Goal: Task Accomplishment & Management: Use online tool/utility

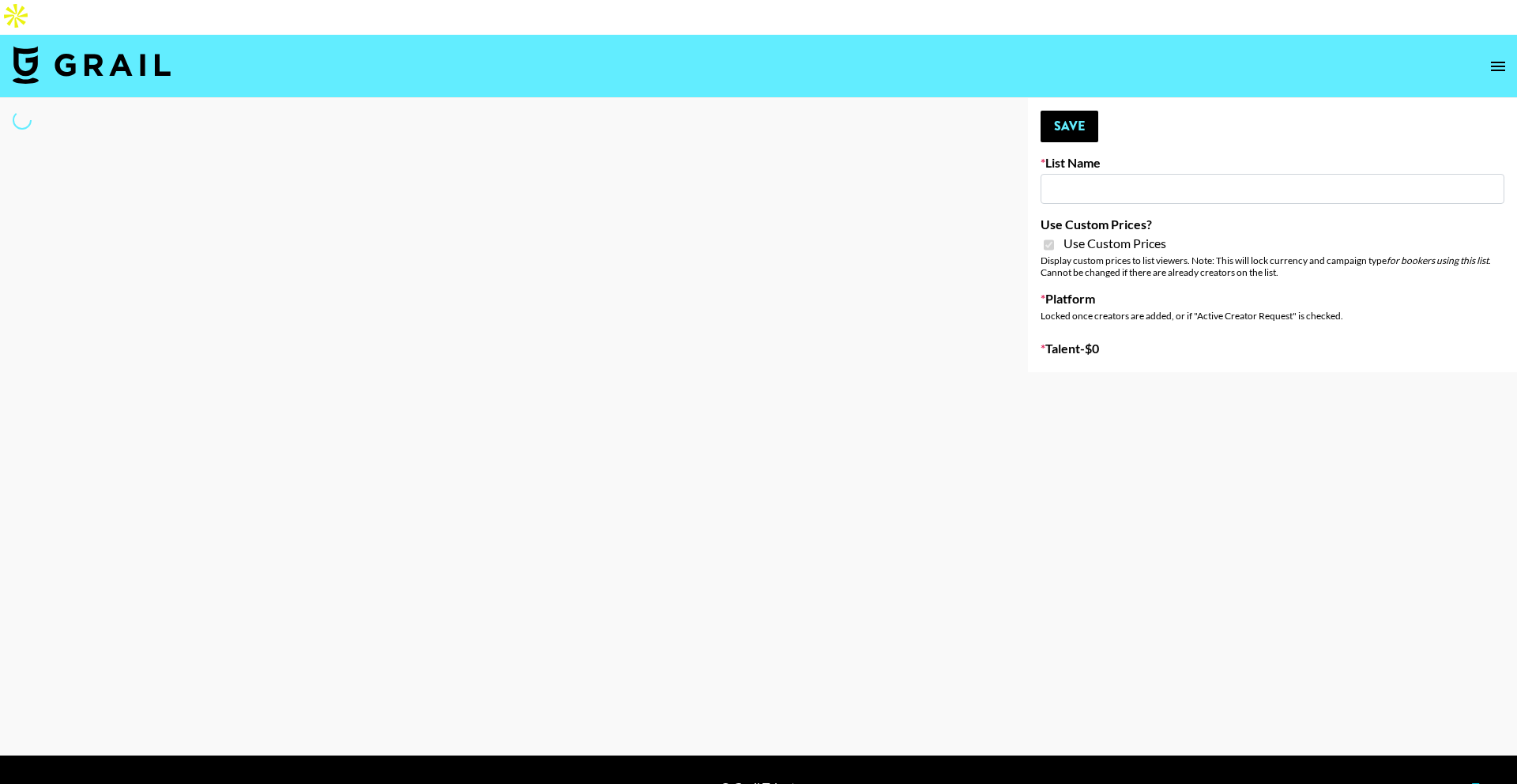
type input "Mirror HQ ([DATE])"
checkbox input "true"
select select "Brand"
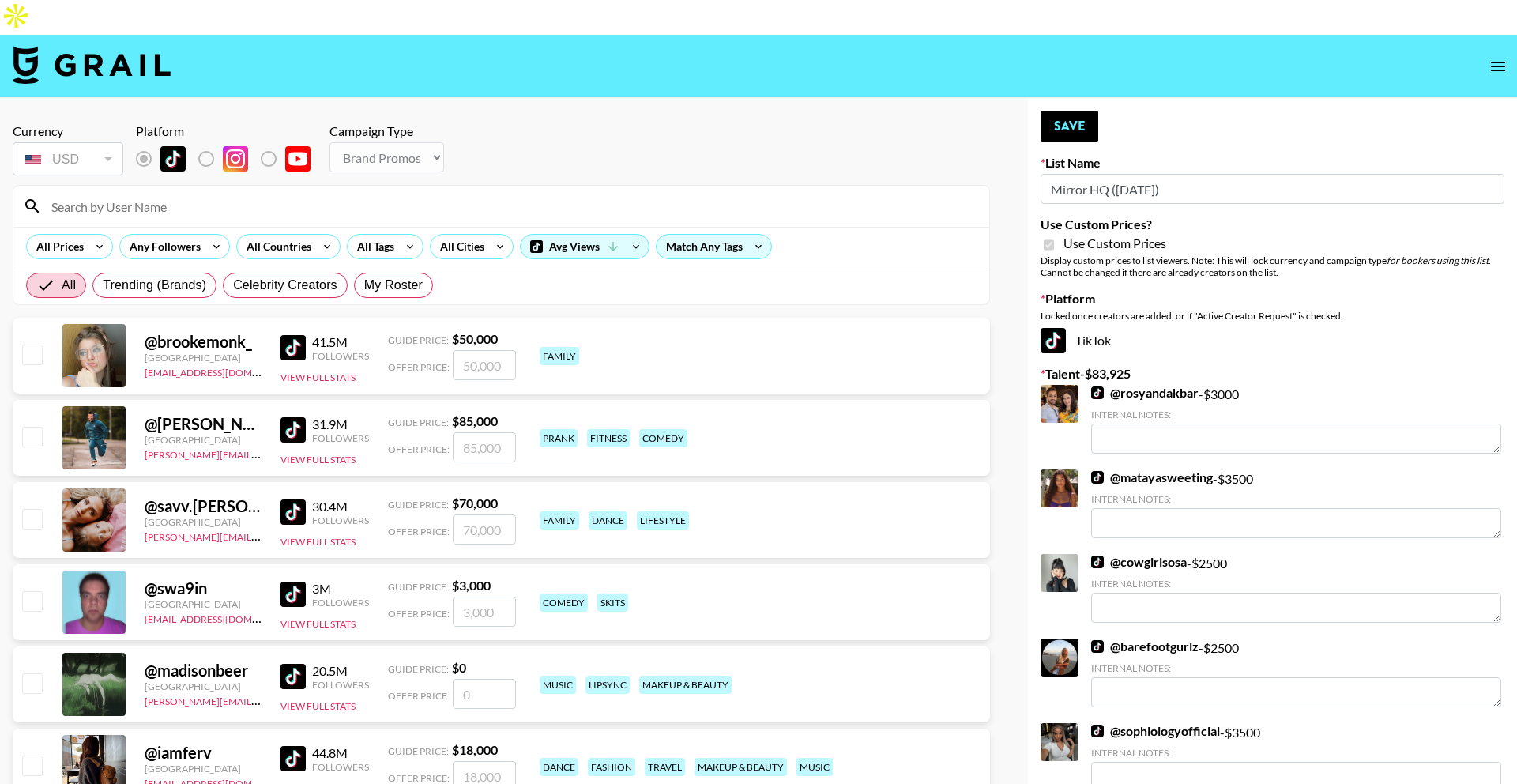
click at [250, 194] on input at bounding box center [511, 206] width 938 height 25
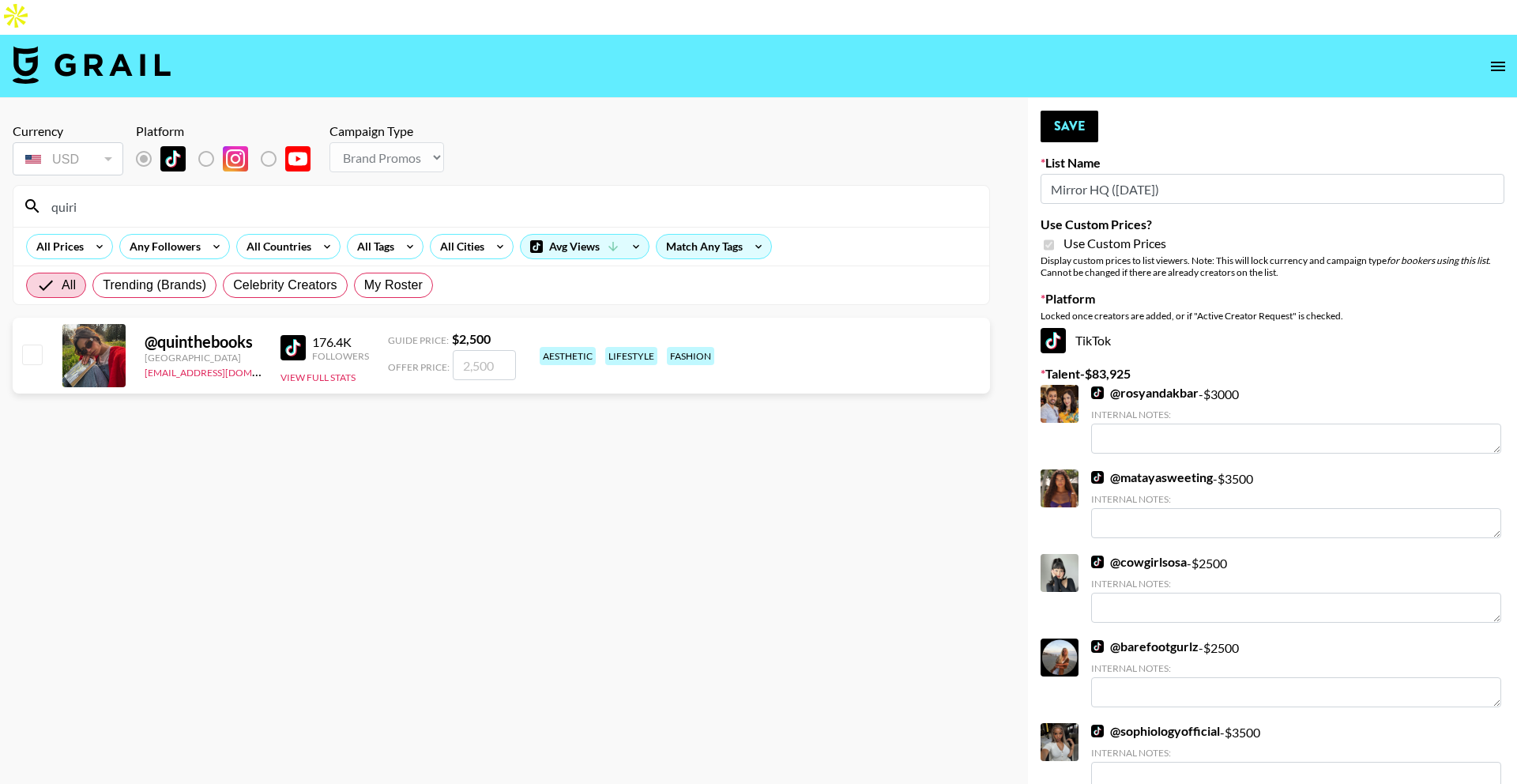
type input "quiri"
click at [470, 350] on input "number" at bounding box center [485, 365] width 64 height 30
checkbox input "true"
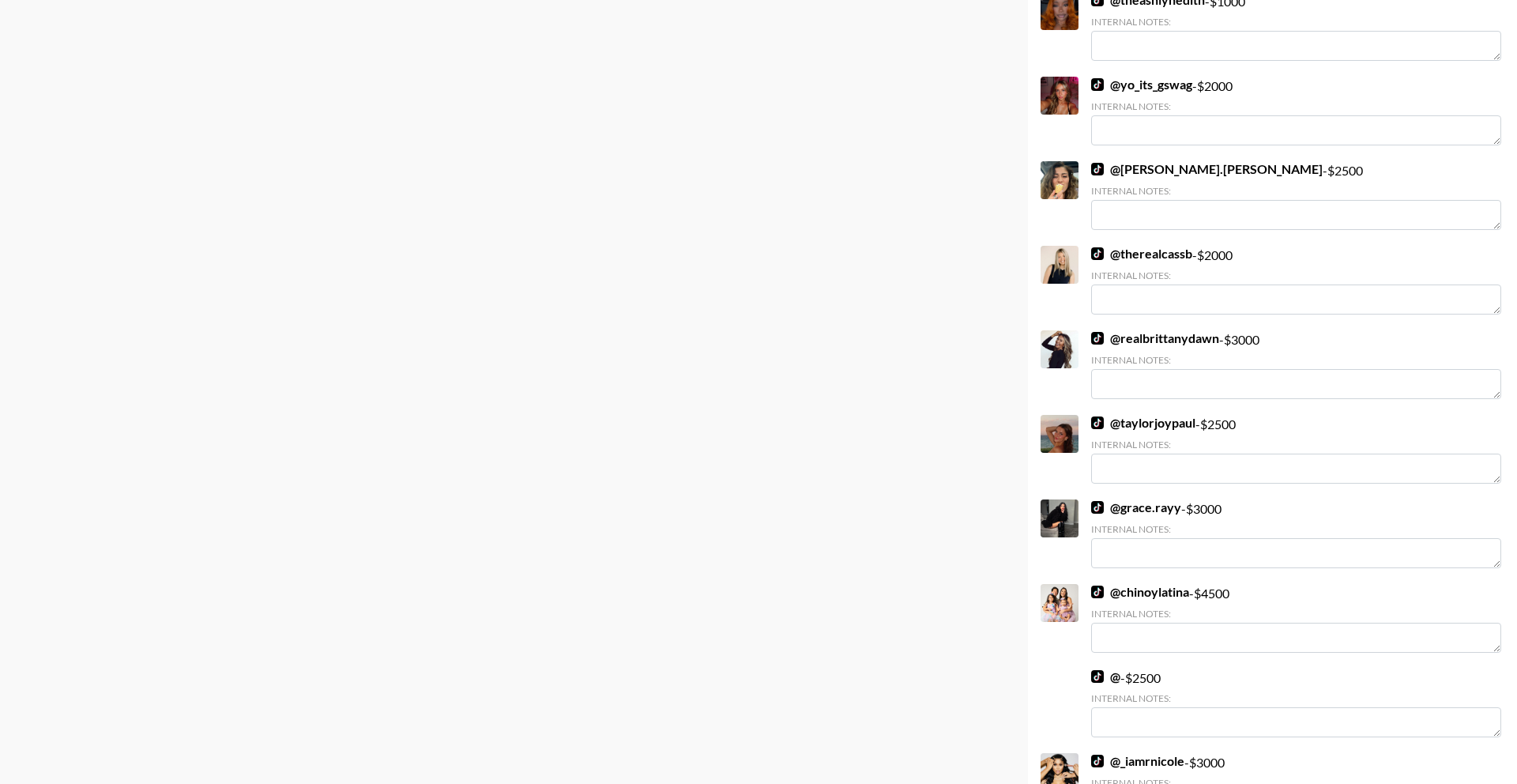
scroll to position [2347, 0]
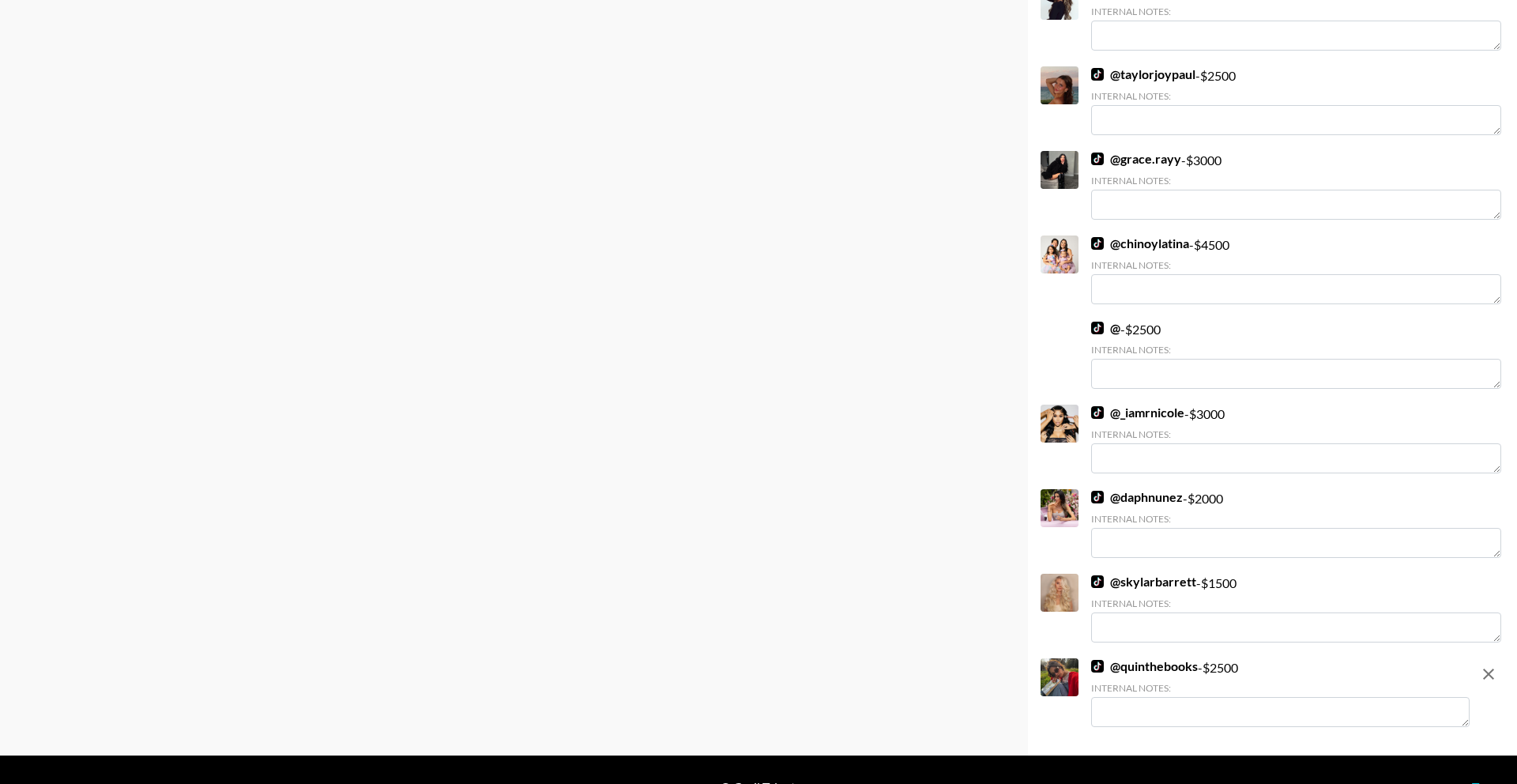
type input "2500"
click at [1122, 696] on textarea at bounding box center [1281, 711] width 378 height 30
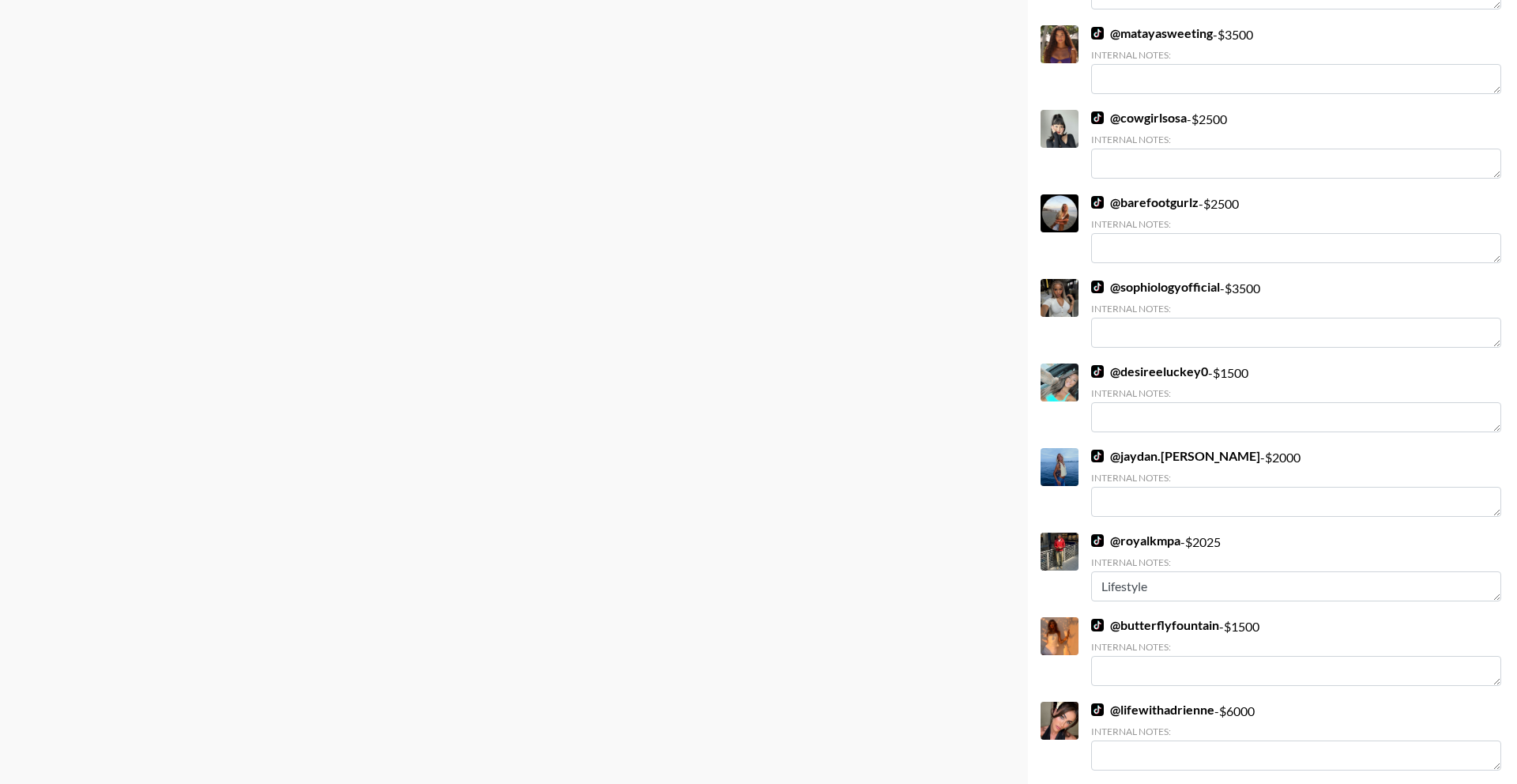
scroll to position [0, 0]
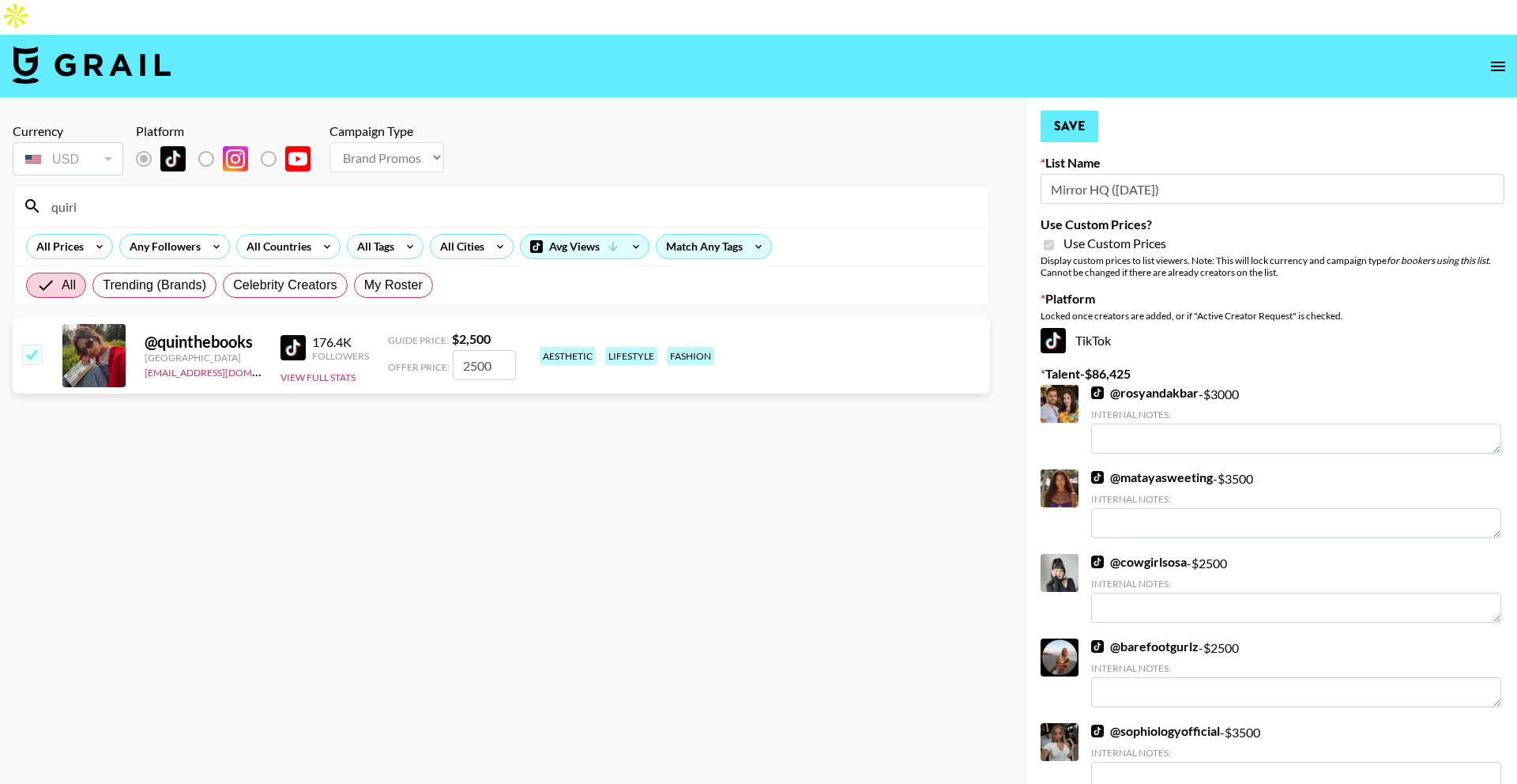
type textarea "witchy content"
click at [1067, 110] on button "Save" at bounding box center [1070, 126] width 58 height 32
